Goal: Task Accomplishment & Management: Manage account settings

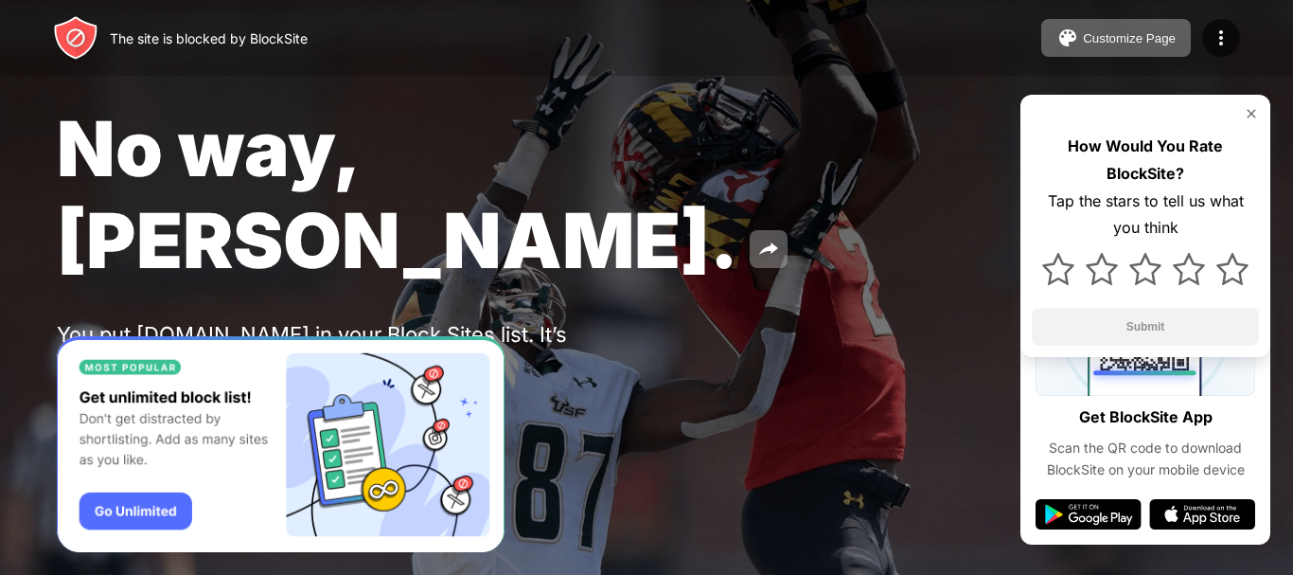
click at [1249, 109] on img at bounding box center [1251, 113] width 15 height 15
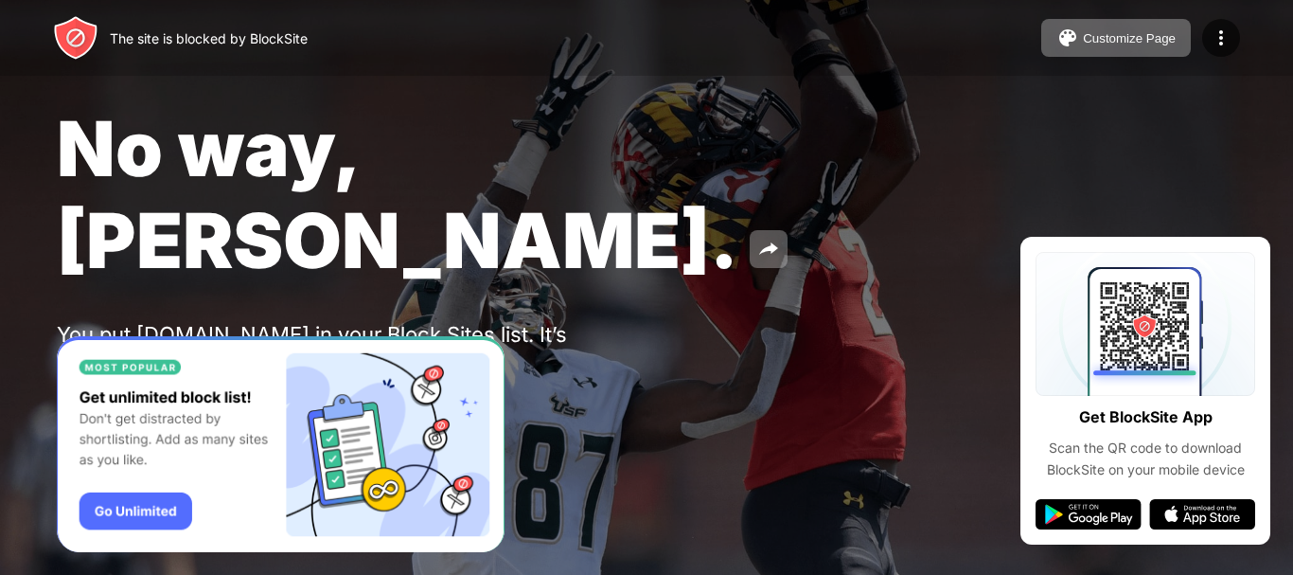
drag, startPoint x: 383, startPoint y: 192, endPoint x: 375, endPoint y: 164, distance: 29.7
click at [379, 172] on span "No way, [PERSON_NAME]." at bounding box center [398, 194] width 682 height 184
drag, startPoint x: 449, startPoint y: 69, endPoint x: 594, endPoint y: 23, distance: 152.1
click at [567, 41] on div "The site is blocked by BlockSite Customize Page Edit Block List Redirect Custom…" at bounding box center [646, 38] width 1293 height 76
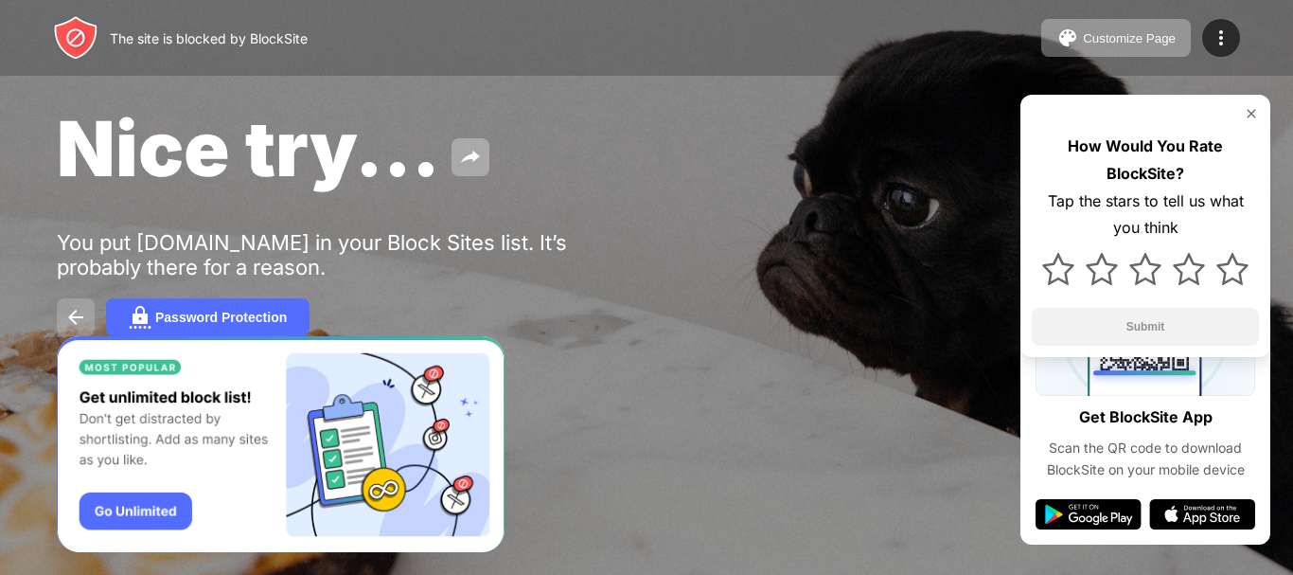
click at [57, 311] on button at bounding box center [76, 317] width 38 height 38
